Goal: Transaction & Acquisition: Purchase product/service

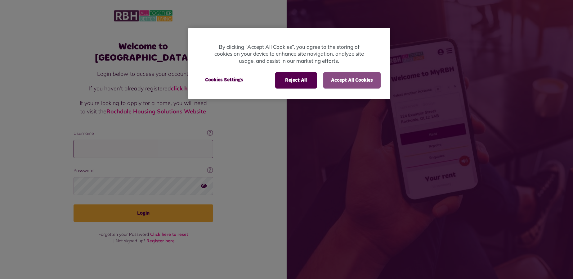
type input "**********"
click at [339, 84] on button "Accept All Cookies" at bounding box center [351, 80] width 57 height 16
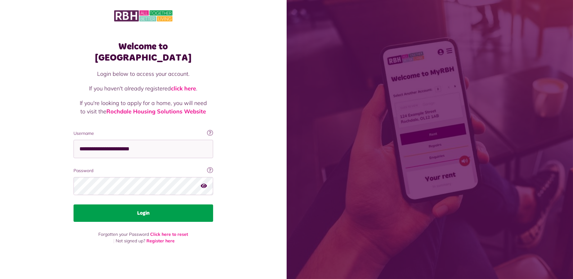
click at [158, 213] on button "Login" at bounding box center [144, 212] width 140 height 17
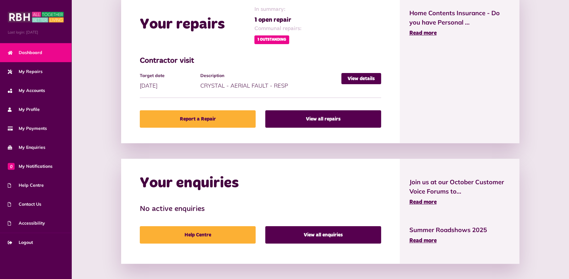
scroll to position [123, 0]
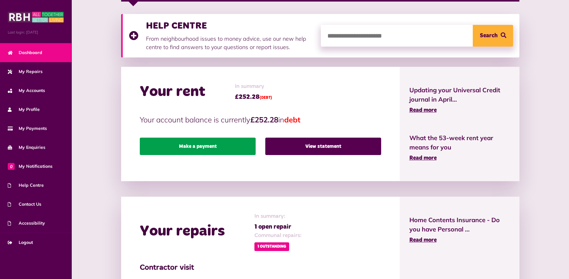
click at [221, 144] on link "Make a payment" at bounding box center [198, 145] width 116 height 17
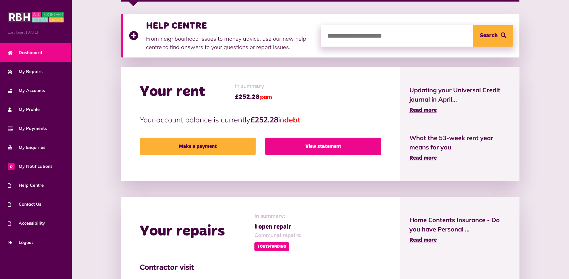
click at [286, 145] on link "View statement" at bounding box center [323, 145] width 116 height 17
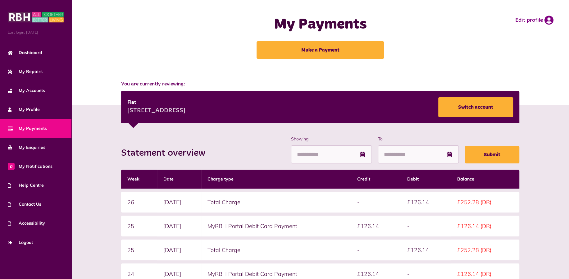
scroll to position [103, 0]
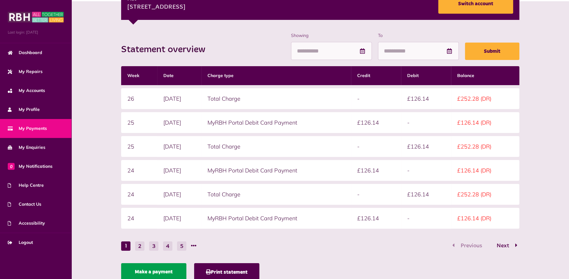
click at [164, 271] on link "Make a payment" at bounding box center [153, 271] width 65 height 17
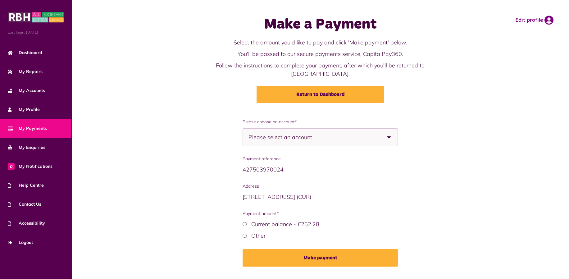
click at [336, 135] on div "Please select an account" at bounding box center [319, 137] width 155 height 18
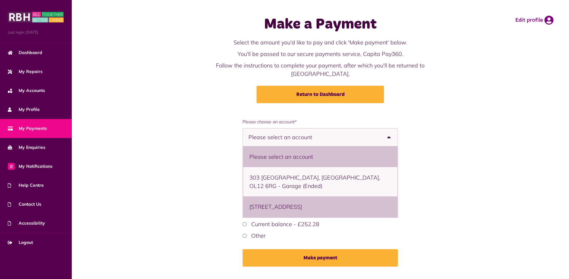
click at [311, 196] on li "397 Thetford, Lower Falinge, Rochdale, OL12 6RB - Flat" at bounding box center [320, 206] width 154 height 21
select select "**********"
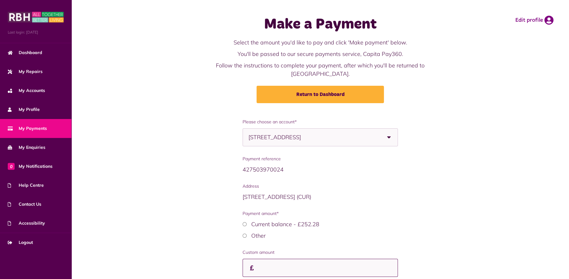
click at [273, 259] on input "Payment amount*" at bounding box center [319, 268] width 155 height 18
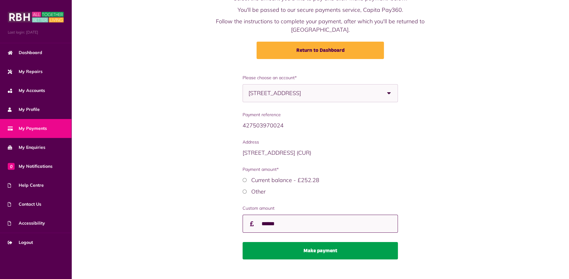
type input "******"
click at [298, 244] on button "Make payment" at bounding box center [319, 250] width 155 height 17
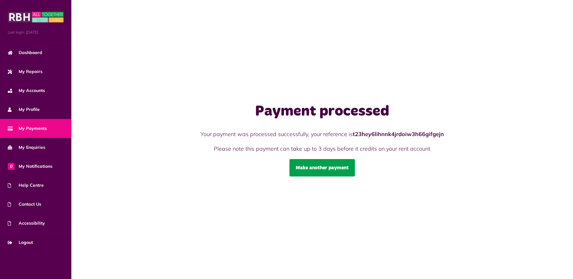
drag, startPoint x: 0, startPoint y: 0, endPoint x: 341, endPoint y: 167, distance: 379.9
click at [341, 167] on link "Make another payment" at bounding box center [322, 167] width 65 height 17
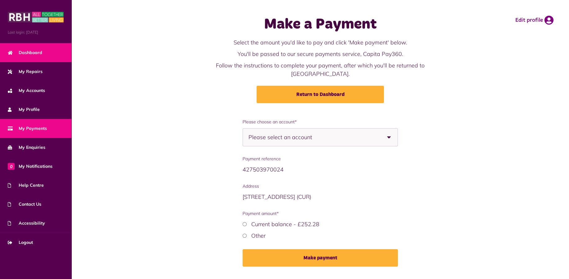
click at [45, 52] on link "Dashboard" at bounding box center [35, 52] width 71 height 19
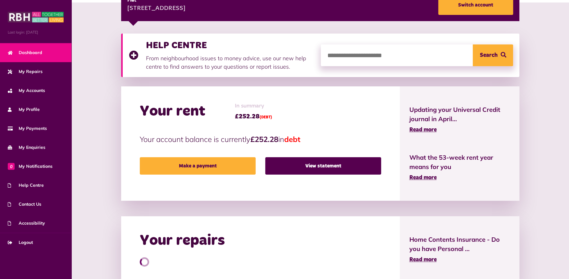
scroll to position [207, 0]
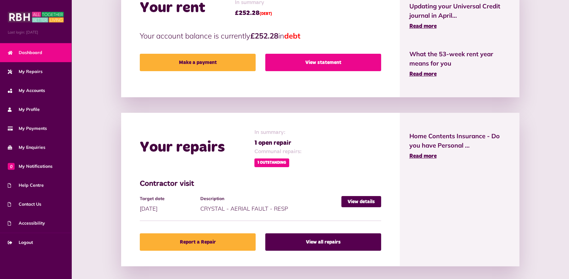
click at [339, 67] on link "View statement" at bounding box center [323, 62] width 116 height 17
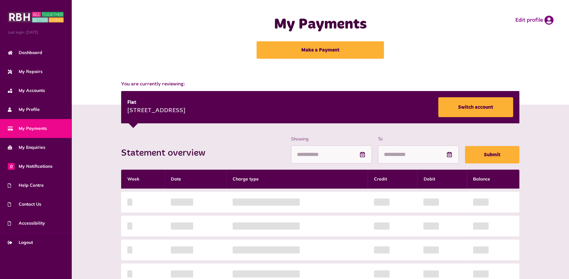
scroll to position [103, 0]
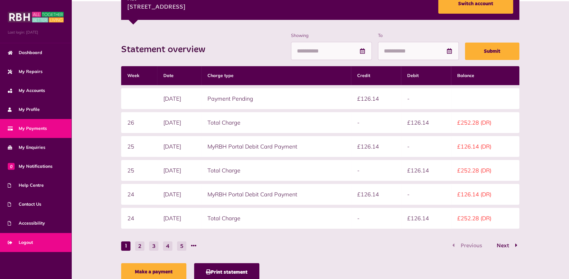
click at [27, 237] on link "Logout" at bounding box center [35, 242] width 71 height 19
